Goal: Book appointment/travel/reservation

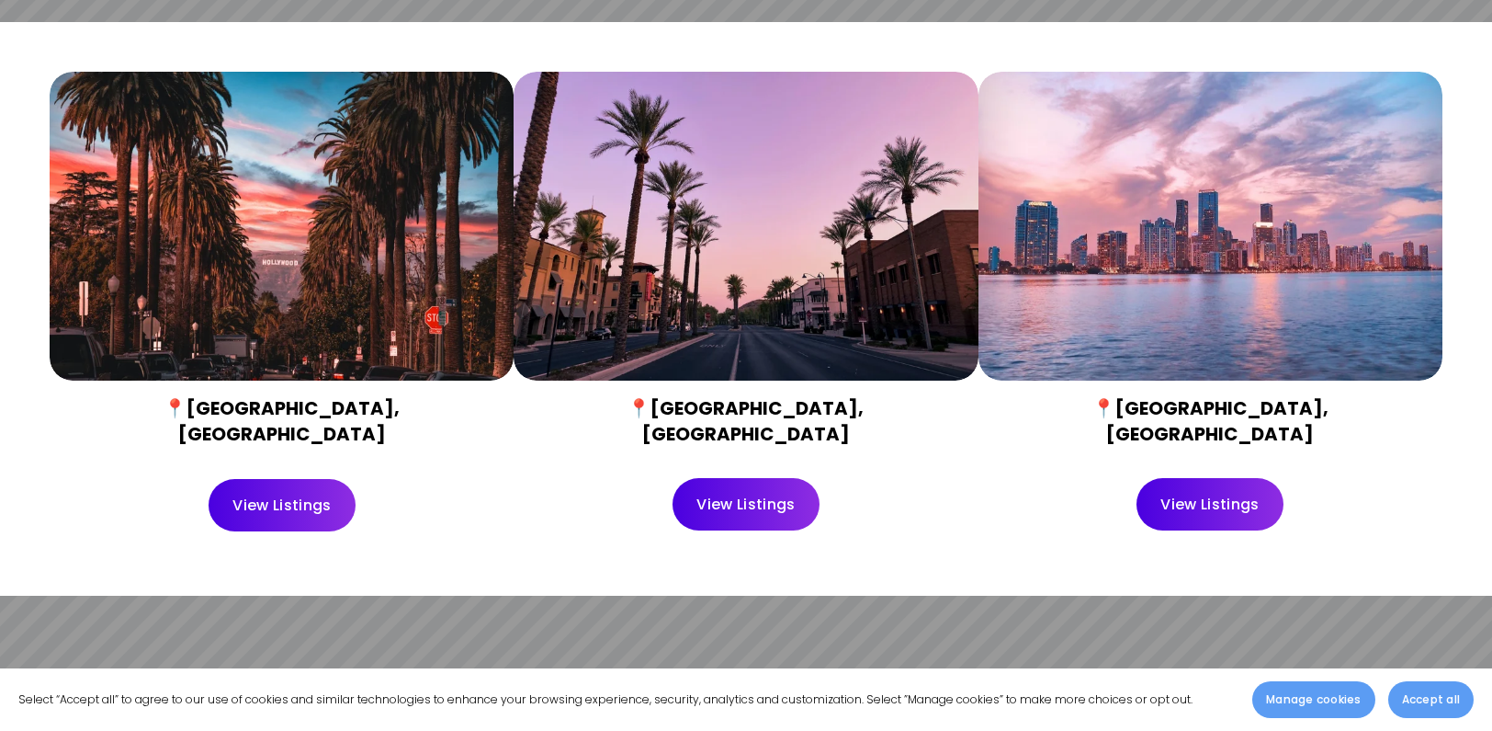
scroll to position [798, 0]
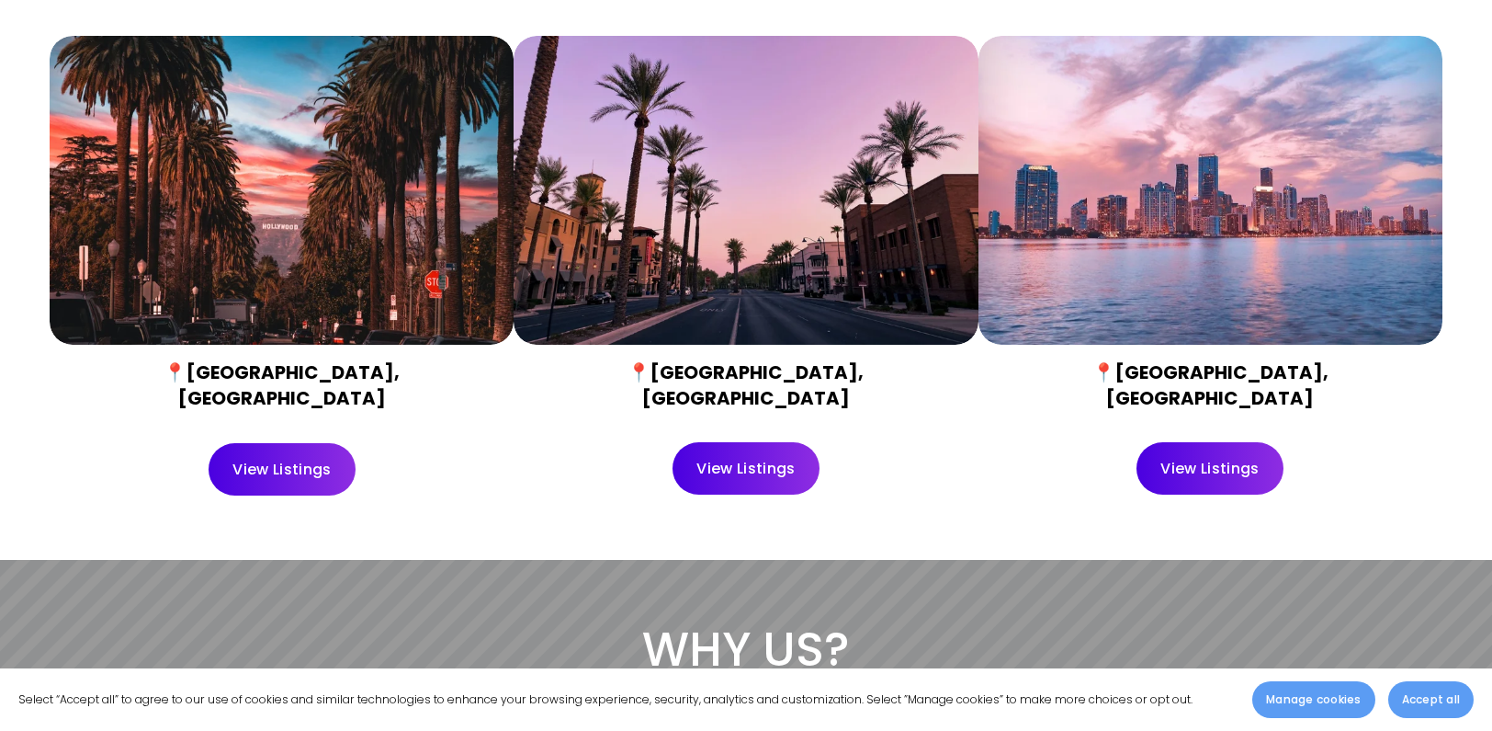
click at [1165, 191] on div at bounding box center [1211, 191] width 464 height 310
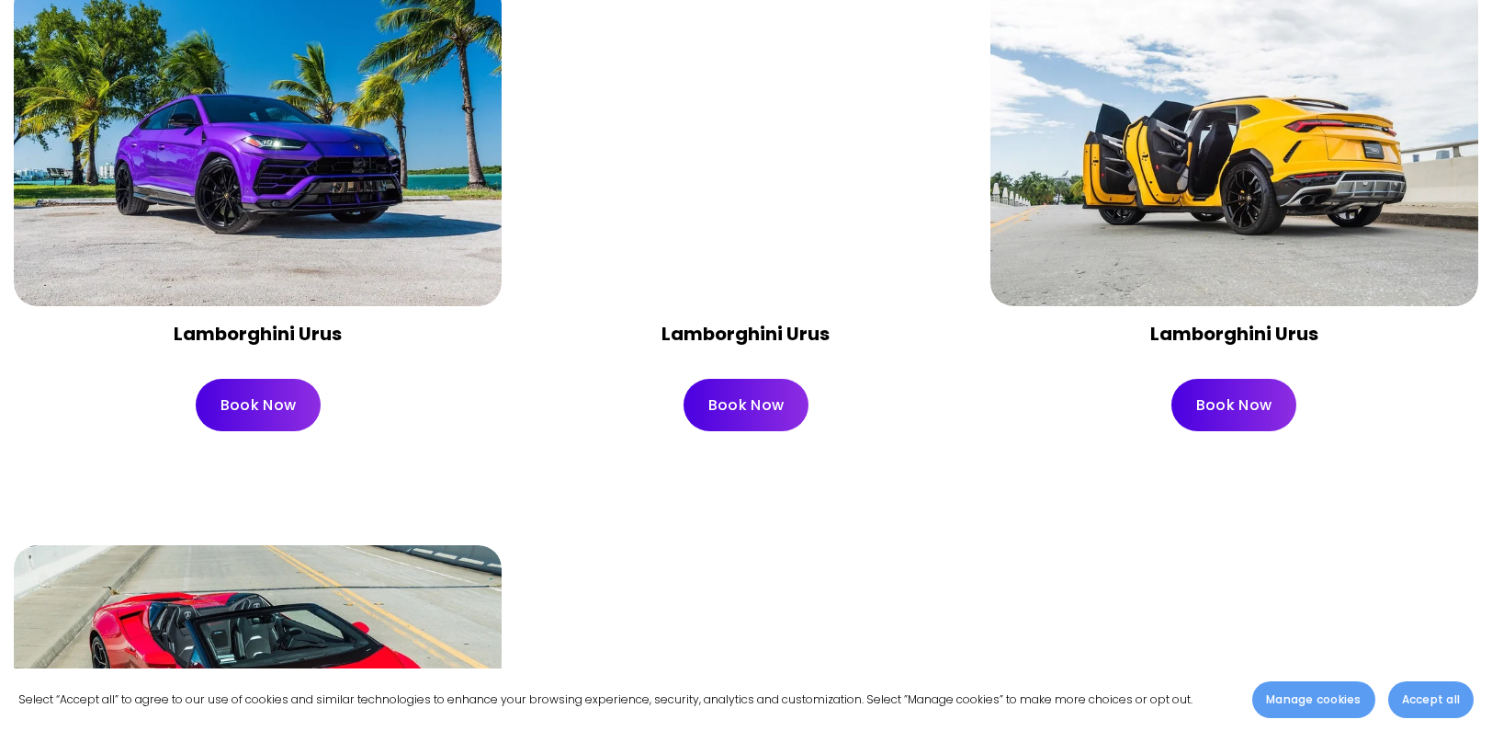
scroll to position [2140, 0]
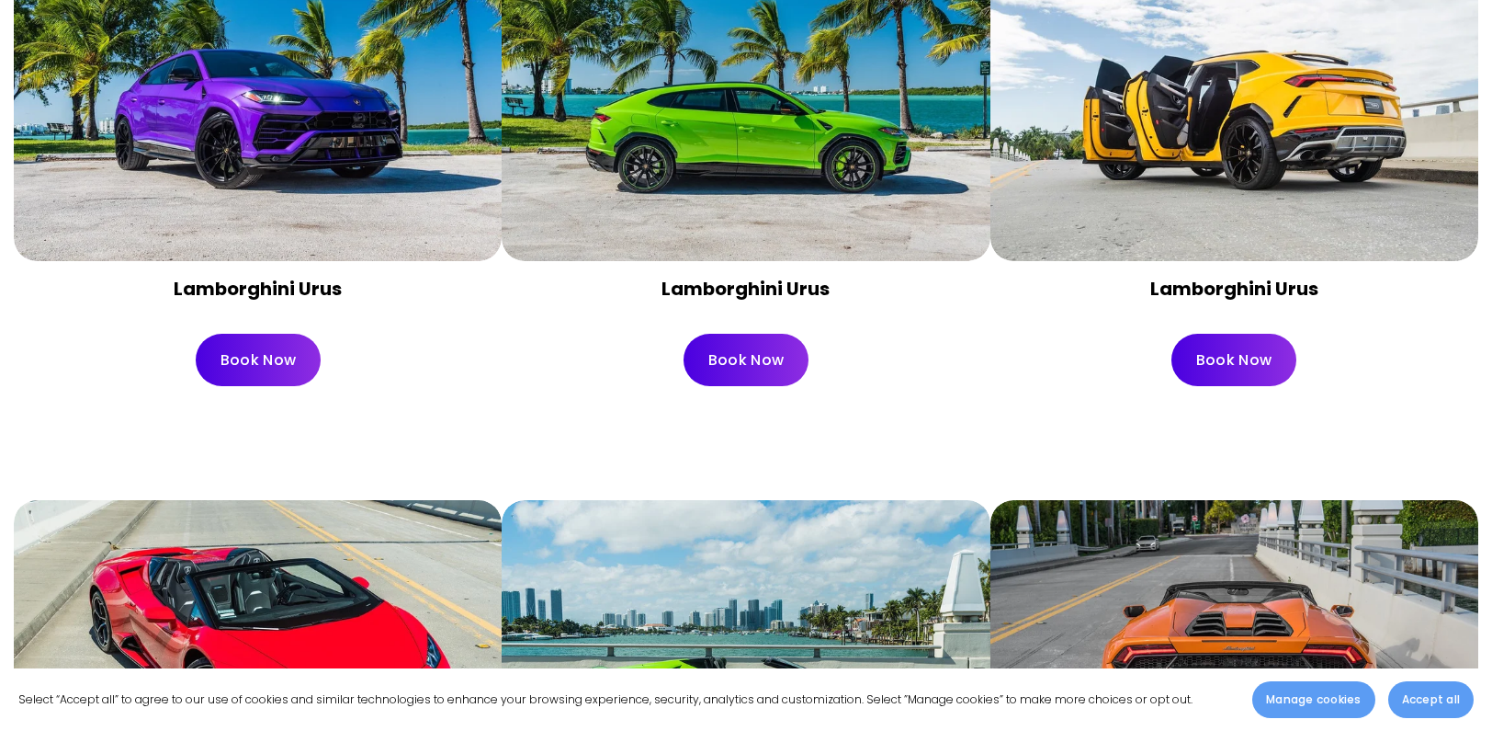
click at [878, 139] on div at bounding box center [746, 99] width 488 height 326
click at [742, 187] on div at bounding box center [746, 99] width 488 height 326
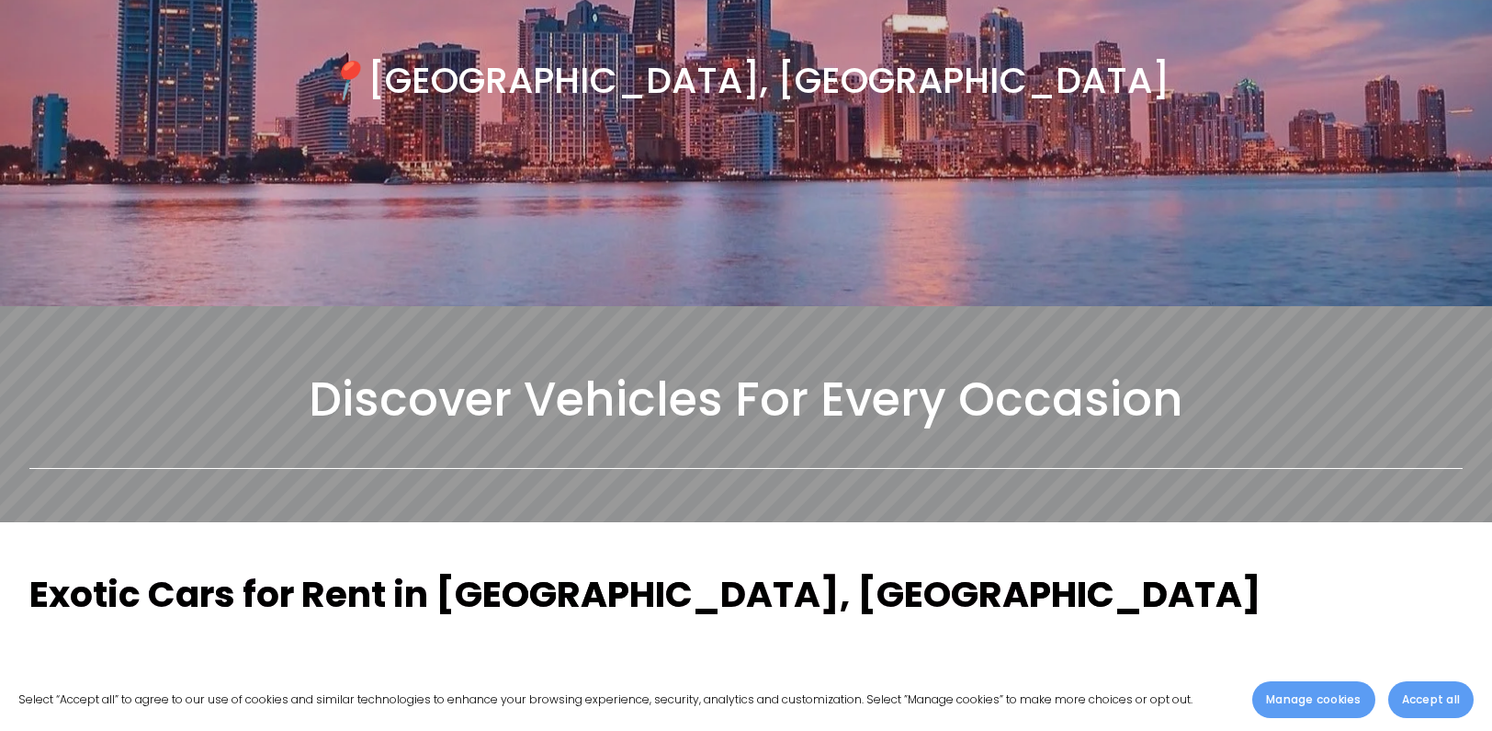
scroll to position [0, 0]
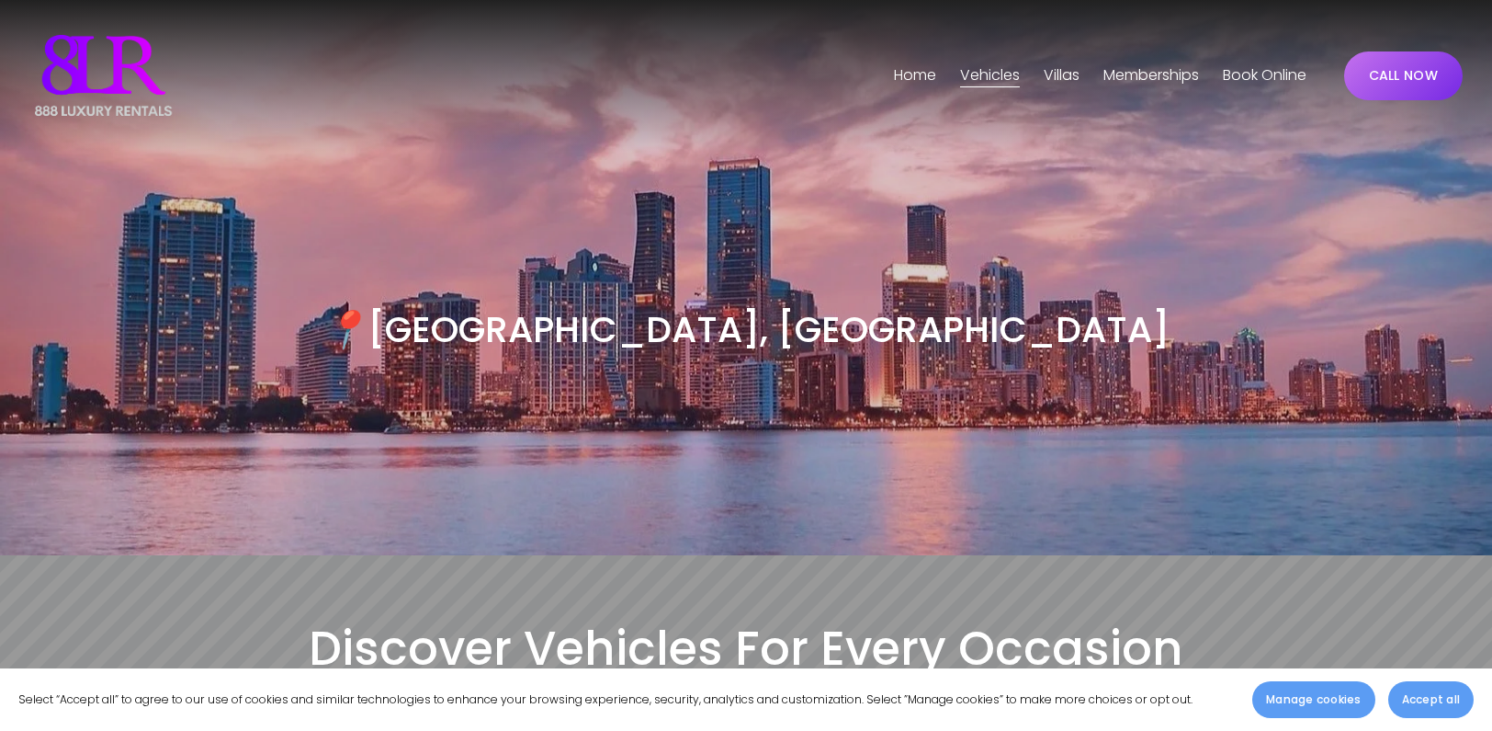
click at [1050, 82] on span "Villas" at bounding box center [1062, 75] width 36 height 27
click at [0, 0] on span "[GEOGRAPHIC_DATA]" at bounding box center [0, 0] width 0 height 0
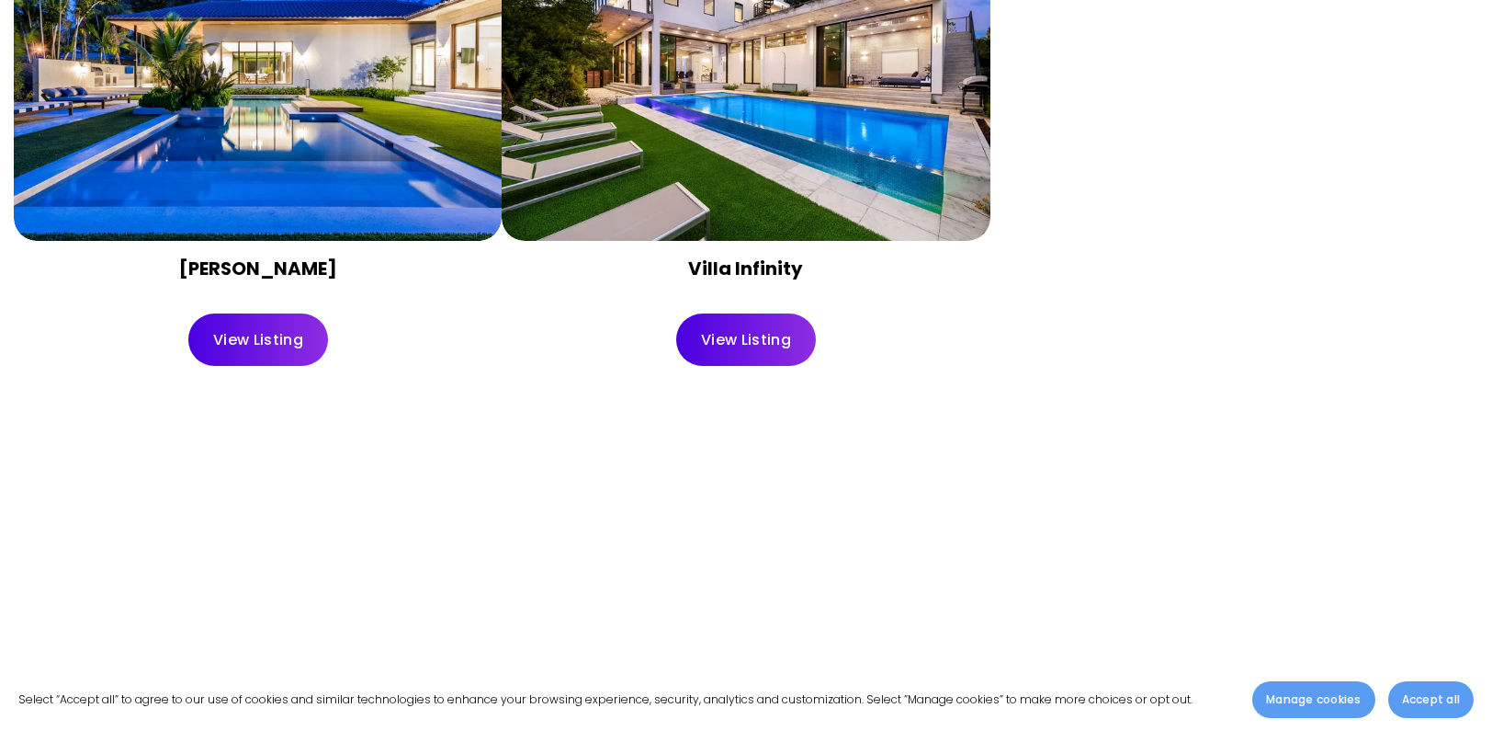
scroll to position [1047, 0]
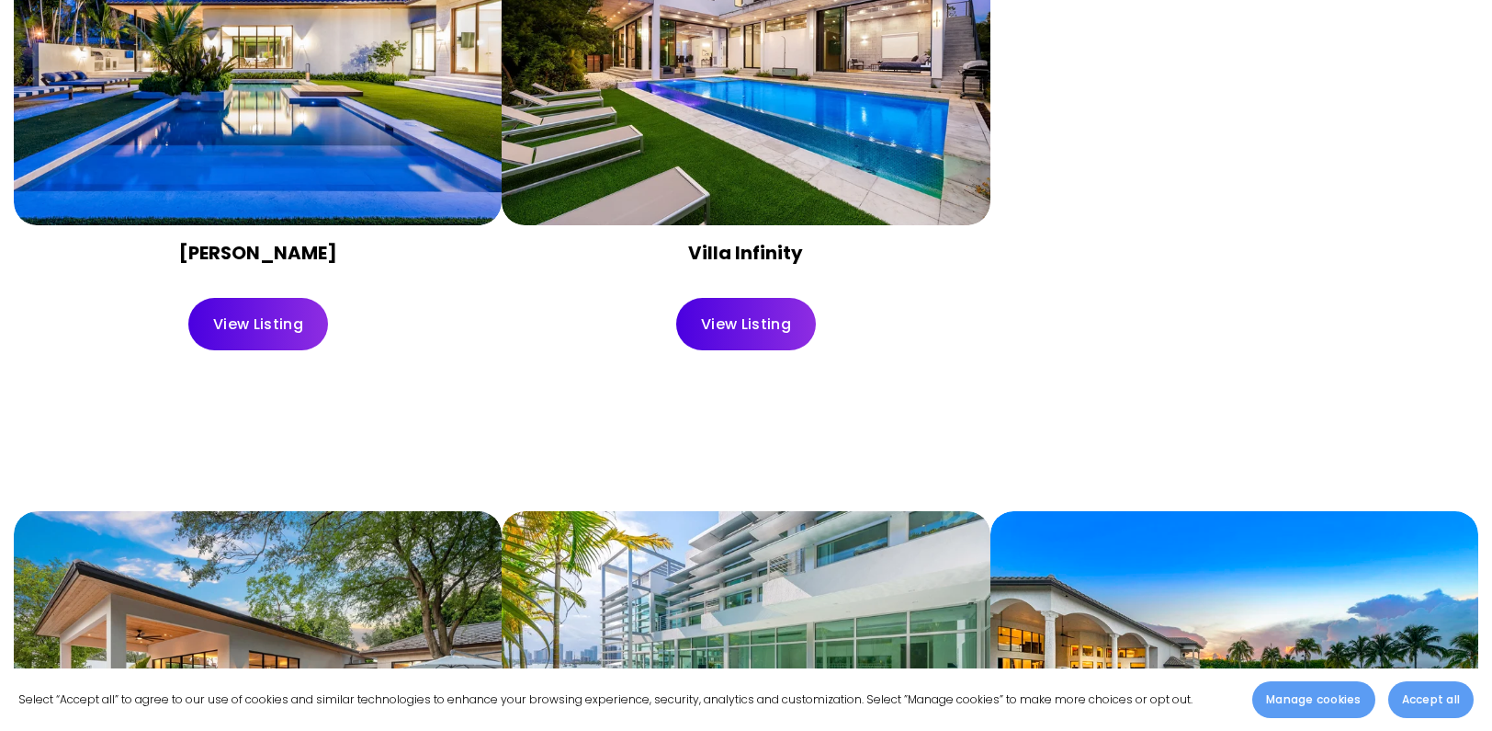
click at [1476, 270] on div "Villa Marya View Listing Villa Infinity View Listing" at bounding box center [746, 101] width 1464 height 528
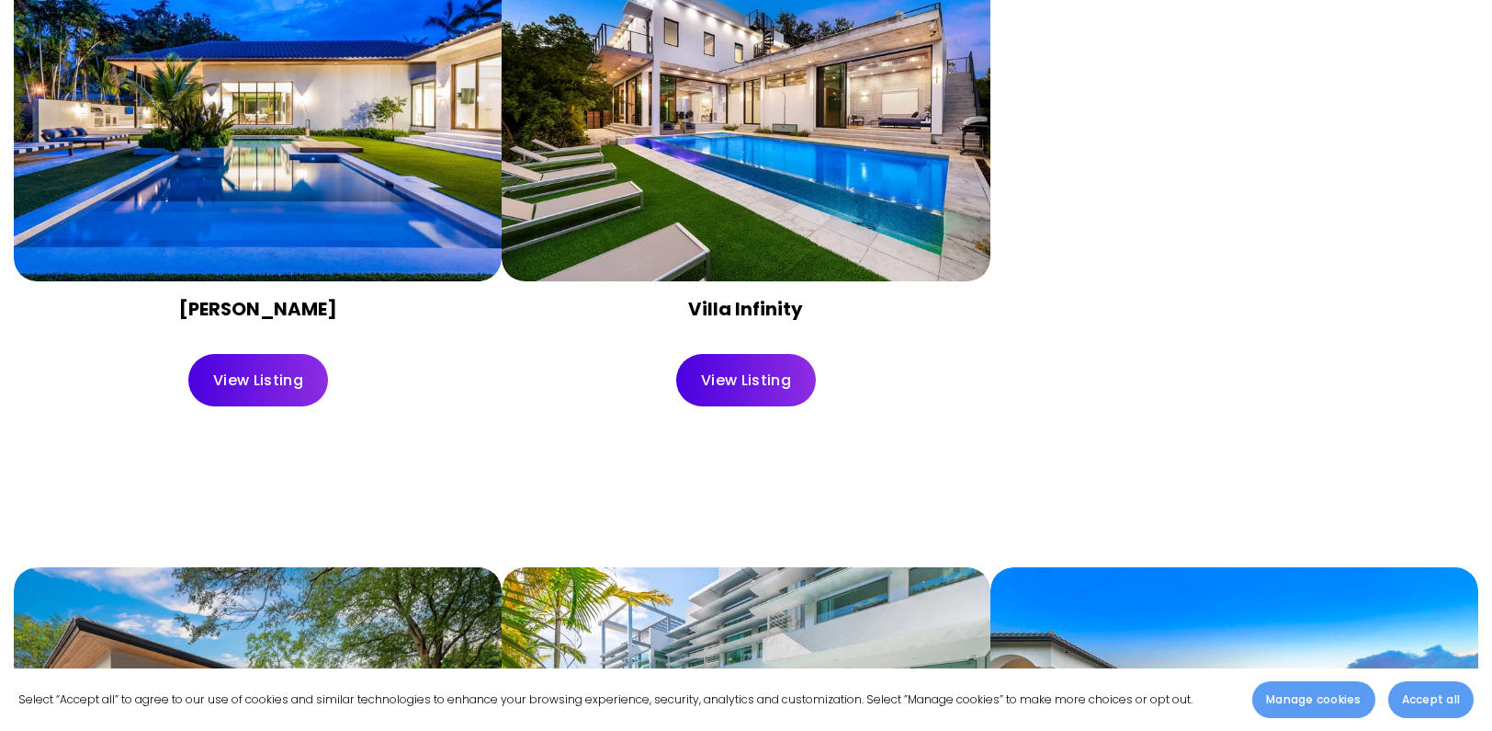
scroll to position [0, 0]
